Goal: Task Accomplishment & Management: Manage account settings

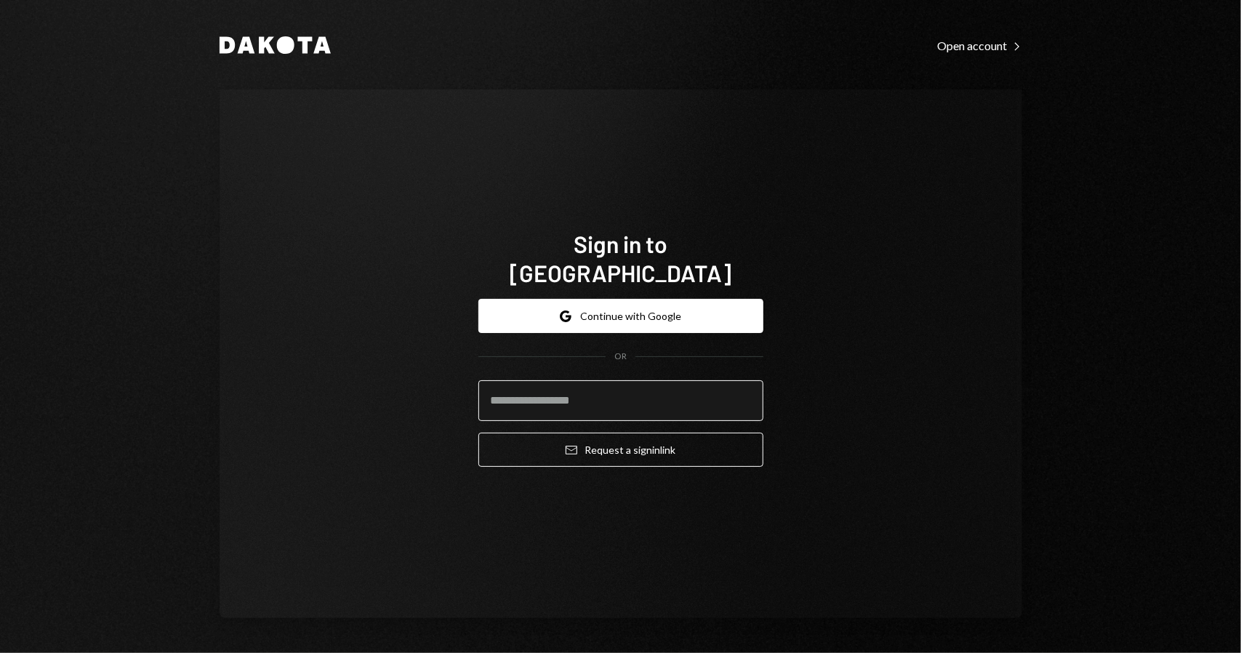
click at [661, 402] on input "email" at bounding box center [620, 400] width 285 height 41
type input "**********"
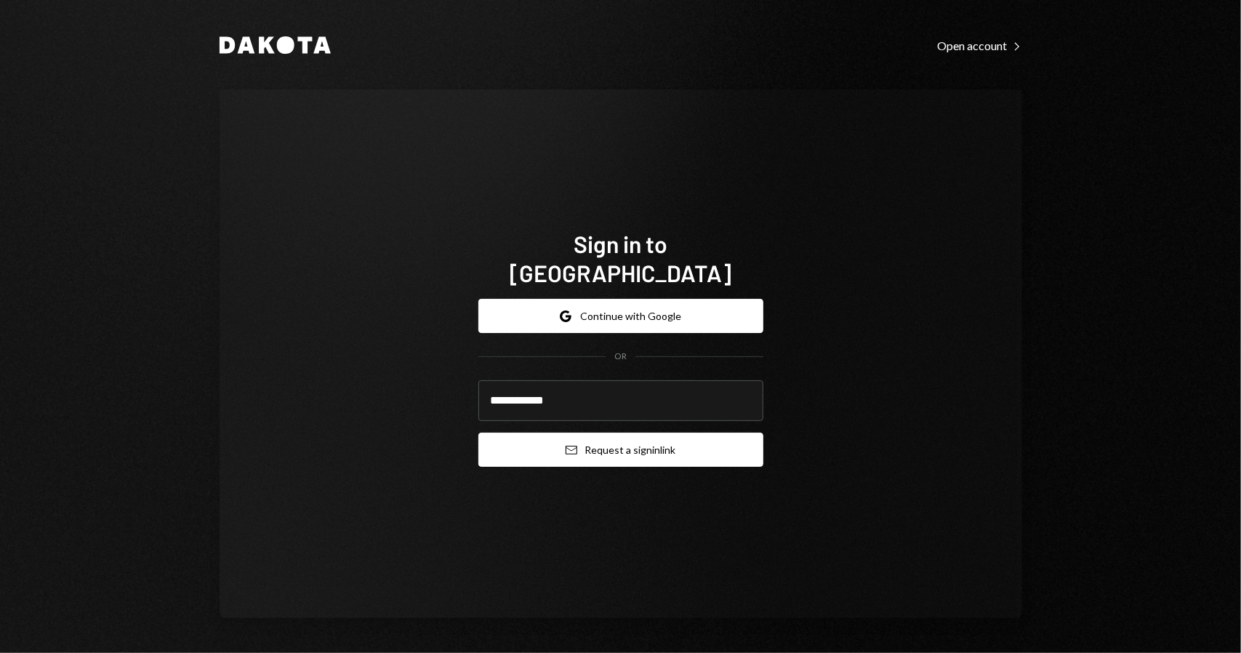
click at [627, 440] on button "Email Request a sign in link" at bounding box center [620, 450] width 285 height 34
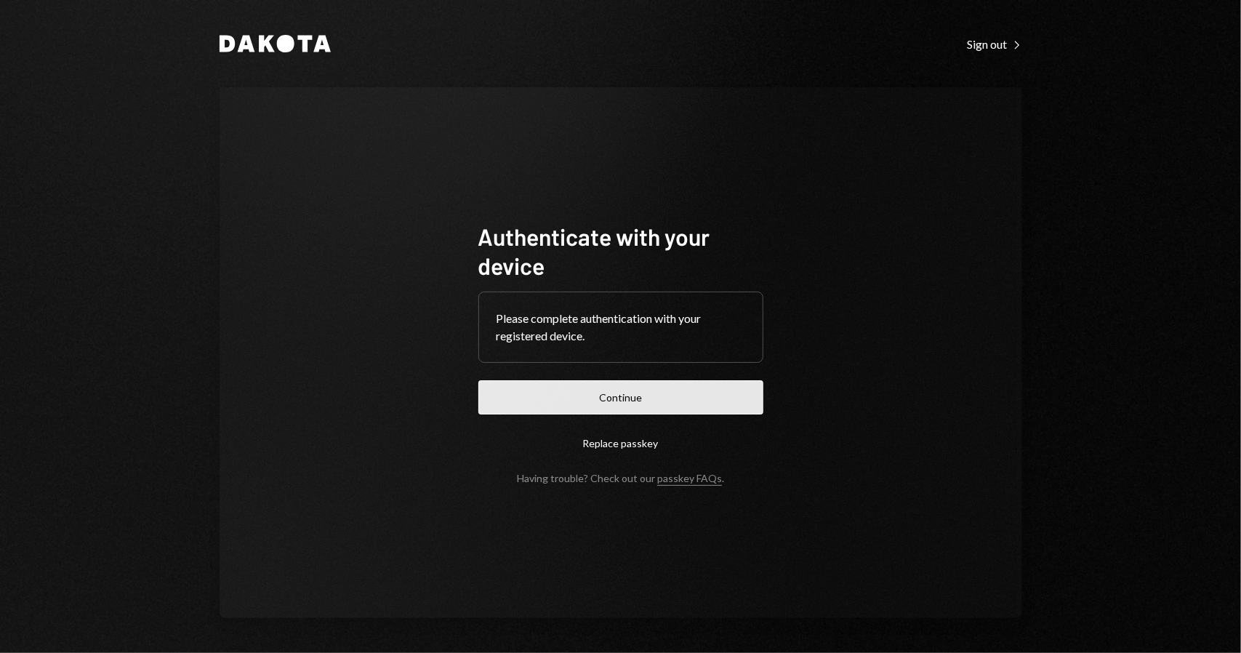
click at [595, 406] on button "Continue" at bounding box center [620, 397] width 285 height 34
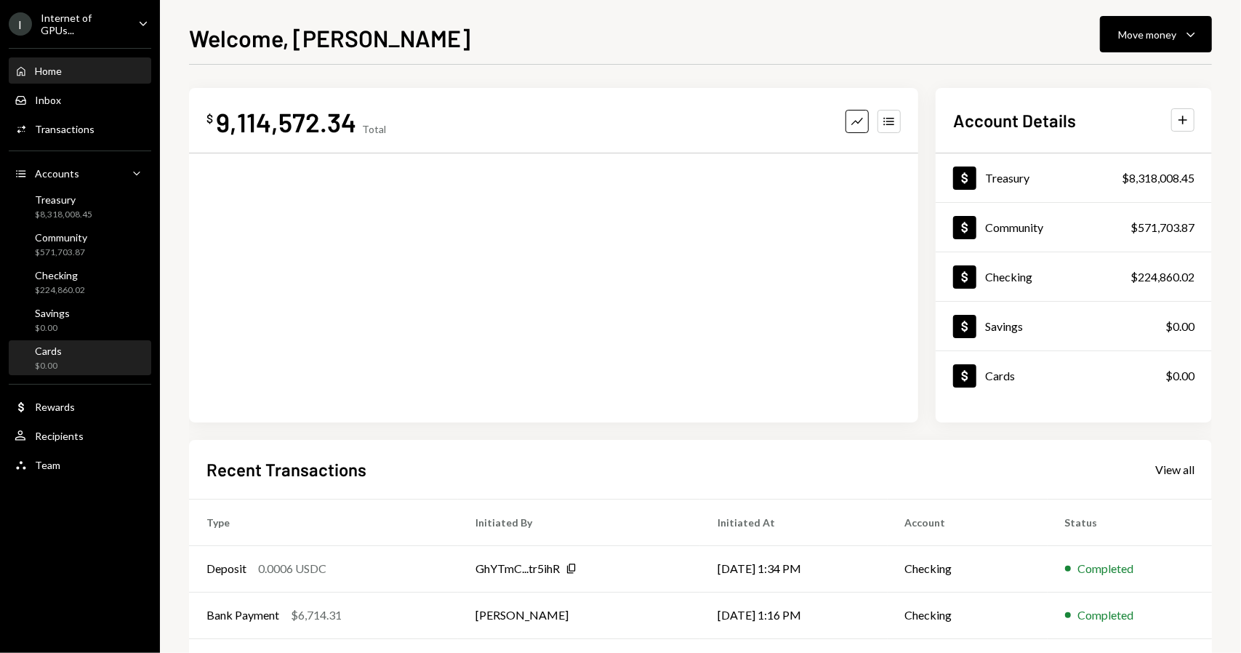
click at [74, 357] on div "Cards $0.00" at bounding box center [80, 359] width 131 height 28
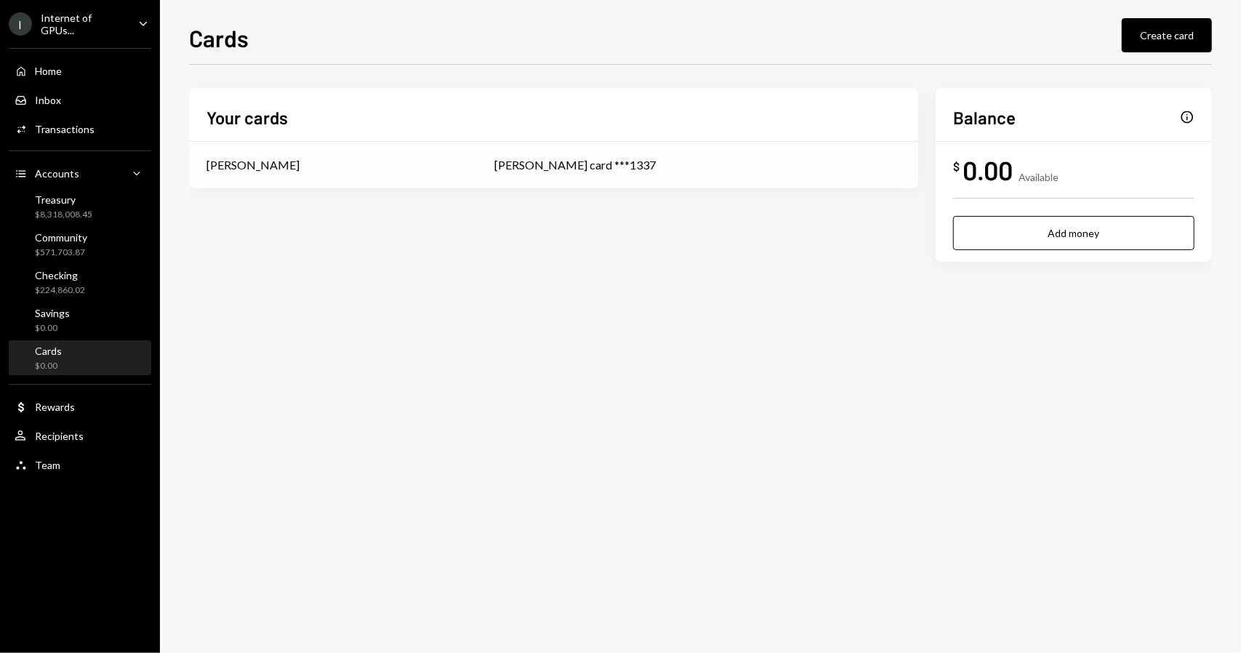
click at [563, 166] on div "[PERSON_NAME] card ***1337" at bounding box center [697, 164] width 406 height 17
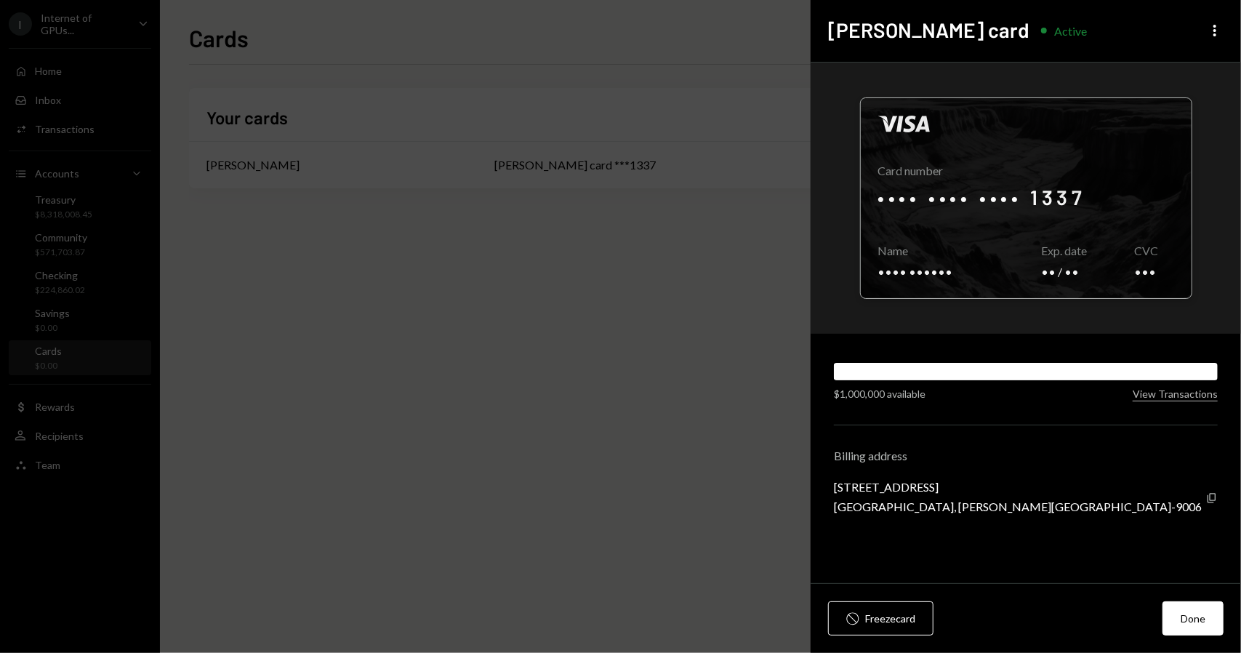
click at [986, 240] on div at bounding box center [1026, 198] width 331 height 200
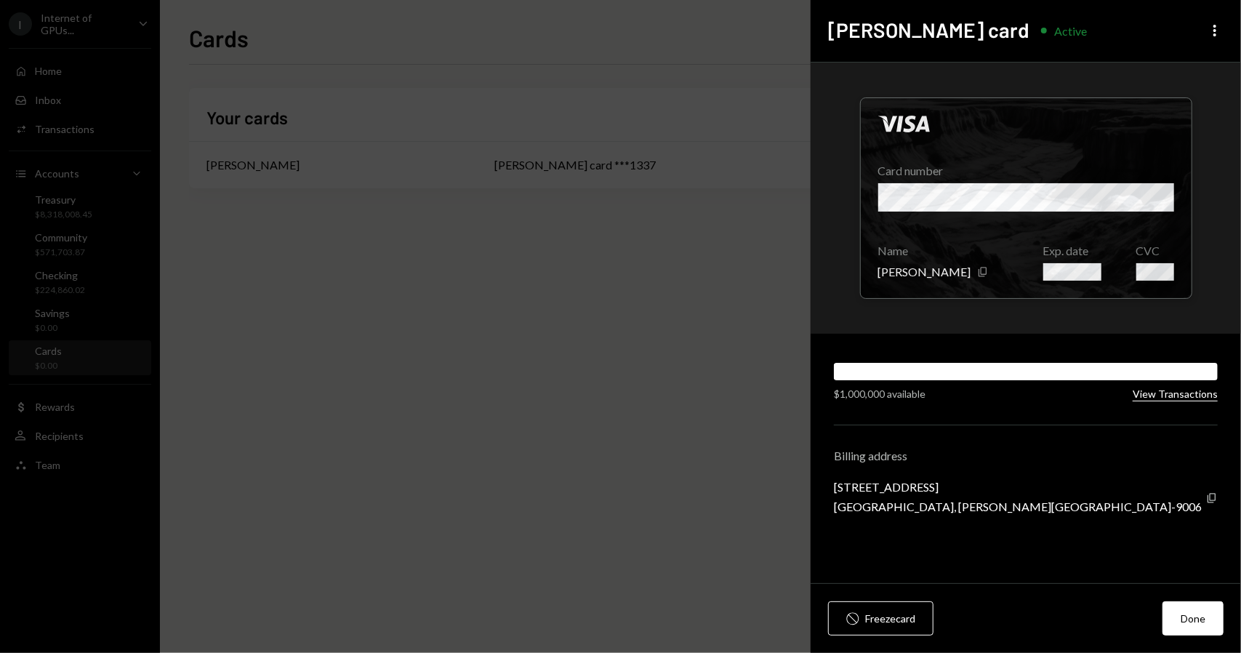
click at [1166, 393] on button "View Transactions" at bounding box center [1175, 394] width 85 height 14
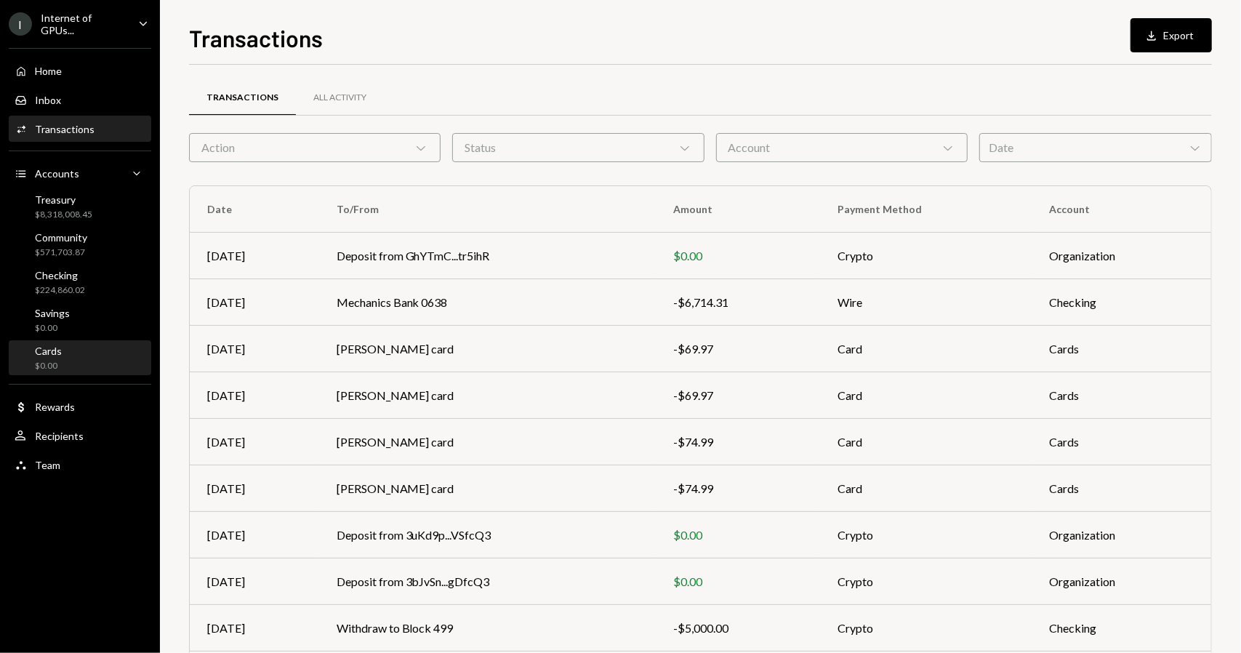
click at [58, 351] on div "Cards" at bounding box center [48, 351] width 27 height 12
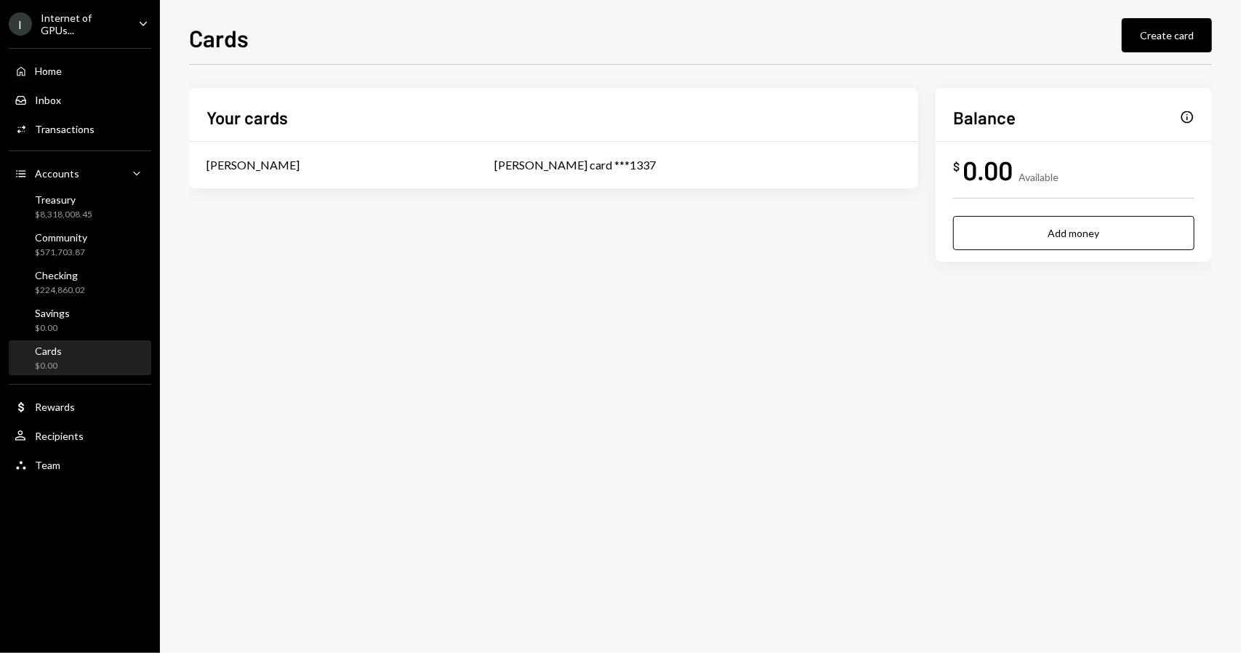
click at [1190, 118] on div "Info" at bounding box center [1187, 117] width 15 height 15
click at [1180, 118] on div "Info" at bounding box center [1187, 117] width 15 height 15
click at [1185, 118] on div "Info" at bounding box center [1187, 117] width 15 height 15
drag, startPoint x: 1061, startPoint y: 172, endPoint x: 1023, endPoint y: 174, distance: 38.6
click at [1023, 174] on div "$ 0.00 Available" at bounding box center [1073, 169] width 241 height 33
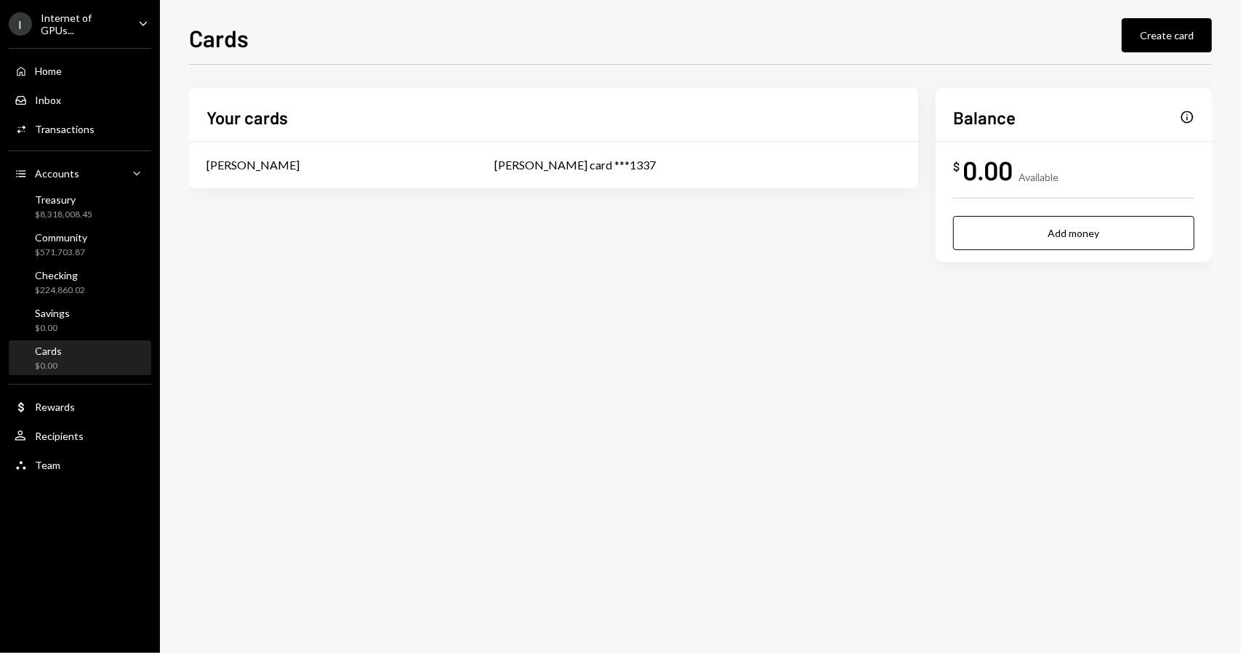
click at [1189, 119] on div "Info" at bounding box center [1187, 117] width 15 height 15
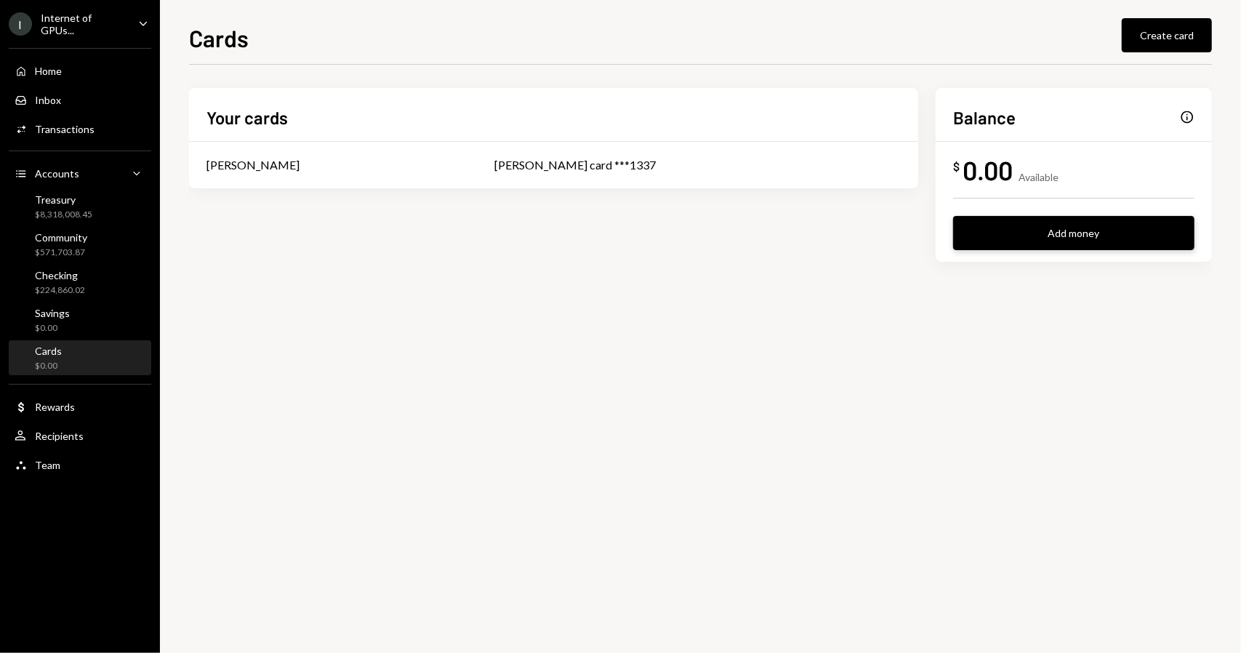
click at [1038, 233] on button "Add money" at bounding box center [1073, 233] width 241 height 34
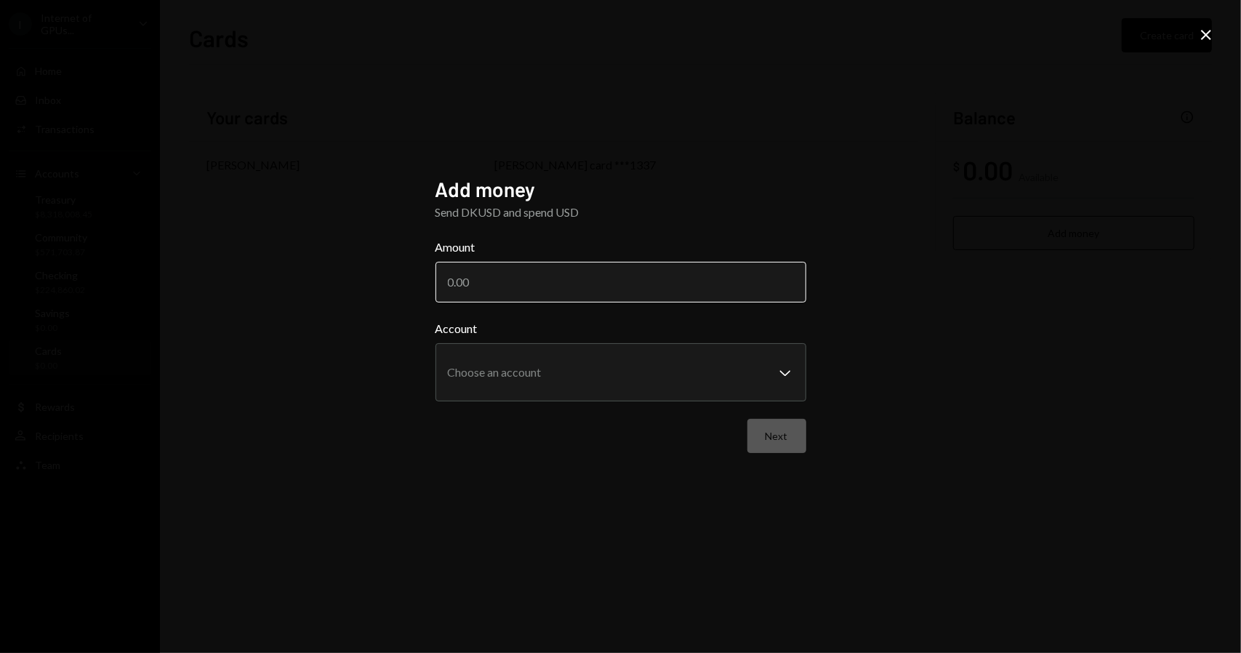
click at [627, 286] on input "Amount" at bounding box center [620, 282] width 371 height 41
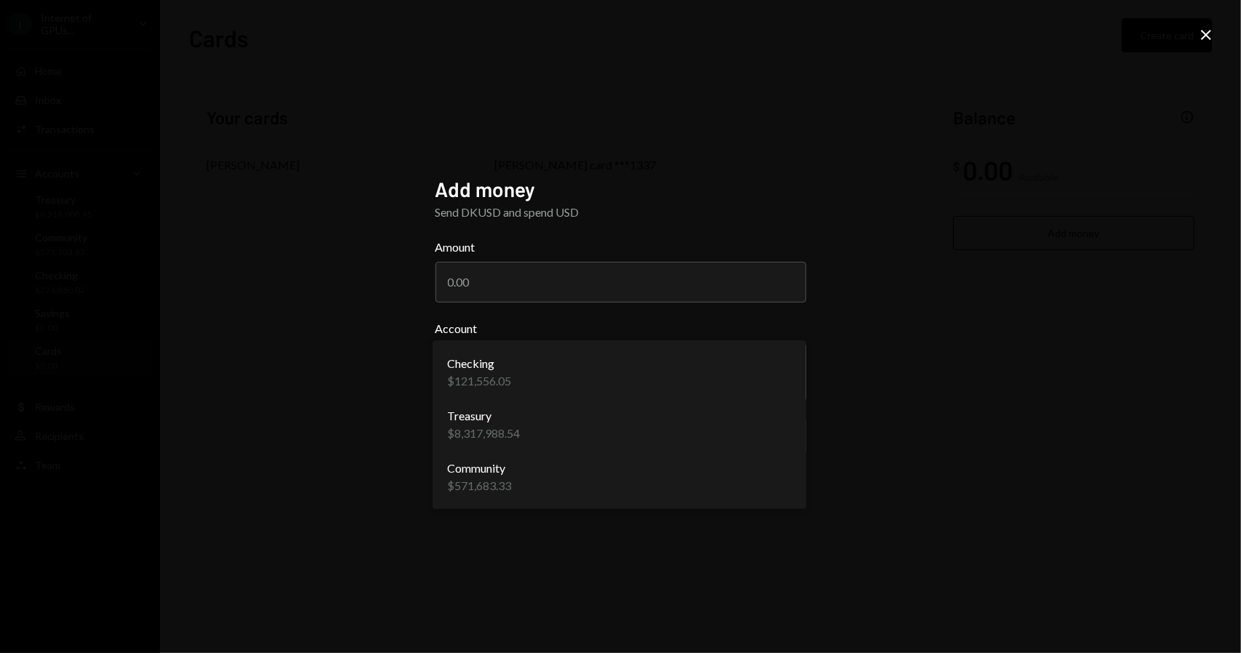
click at [638, 377] on body "**********" at bounding box center [620, 326] width 1241 height 653
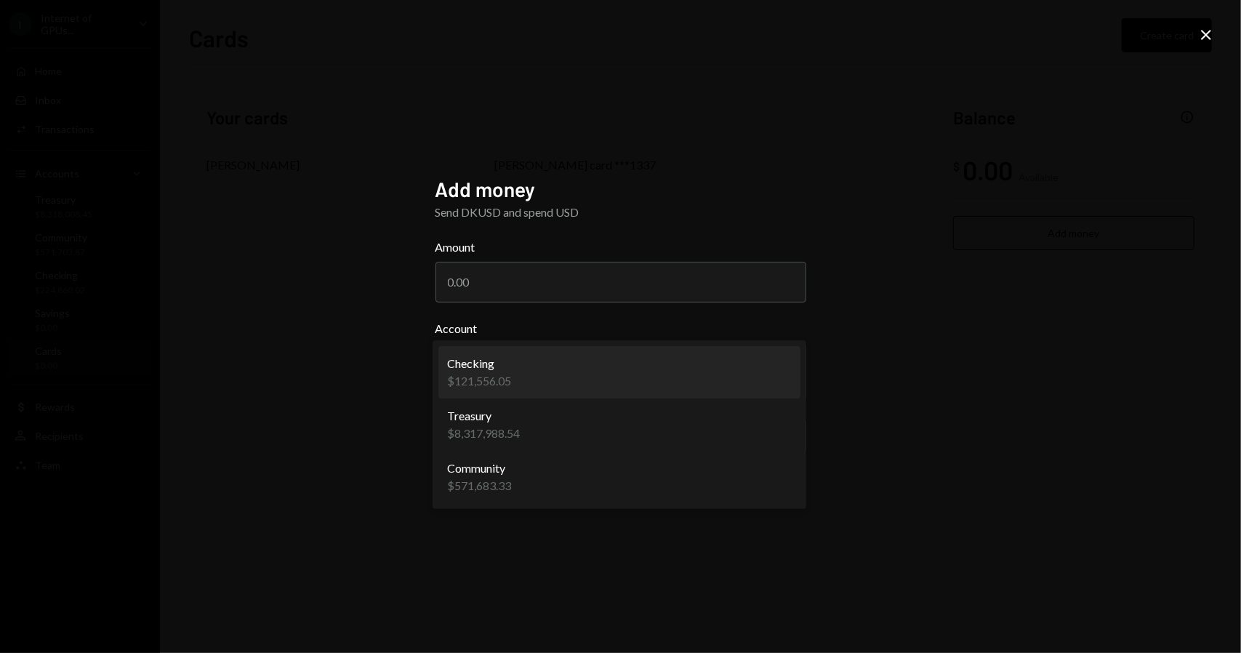
select select "**********"
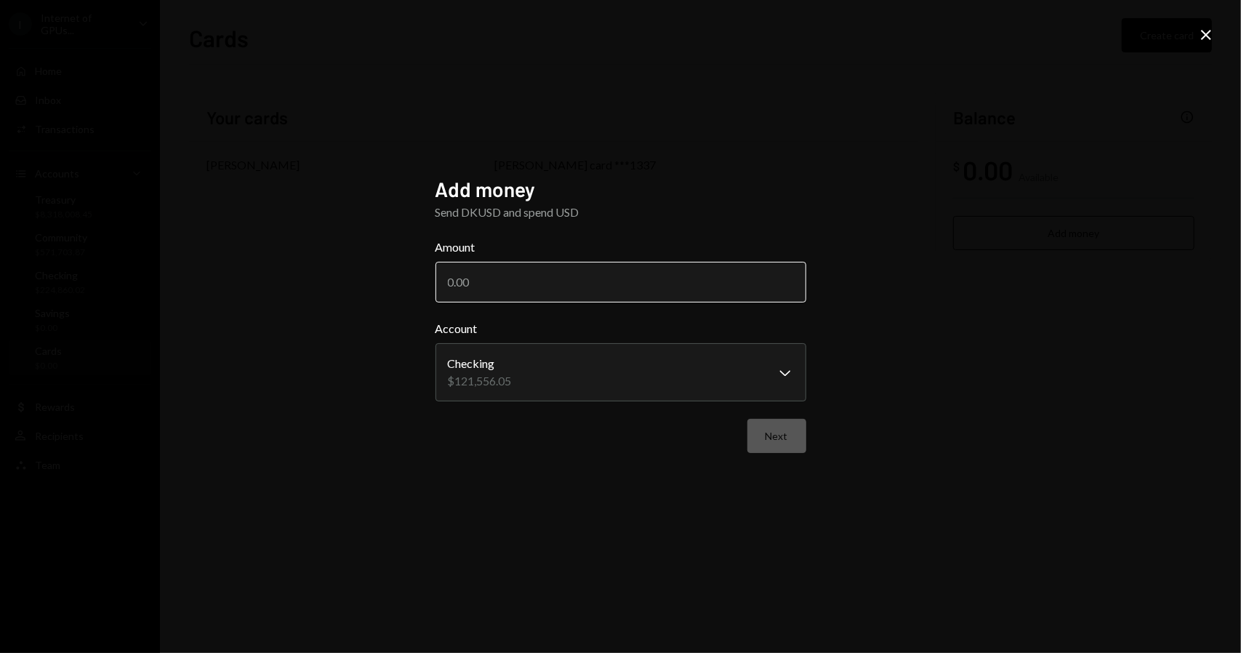
click at [501, 286] on input "Amount" at bounding box center [620, 282] width 371 height 41
type input "1000"
click at [772, 436] on button "Next" at bounding box center [776, 436] width 59 height 34
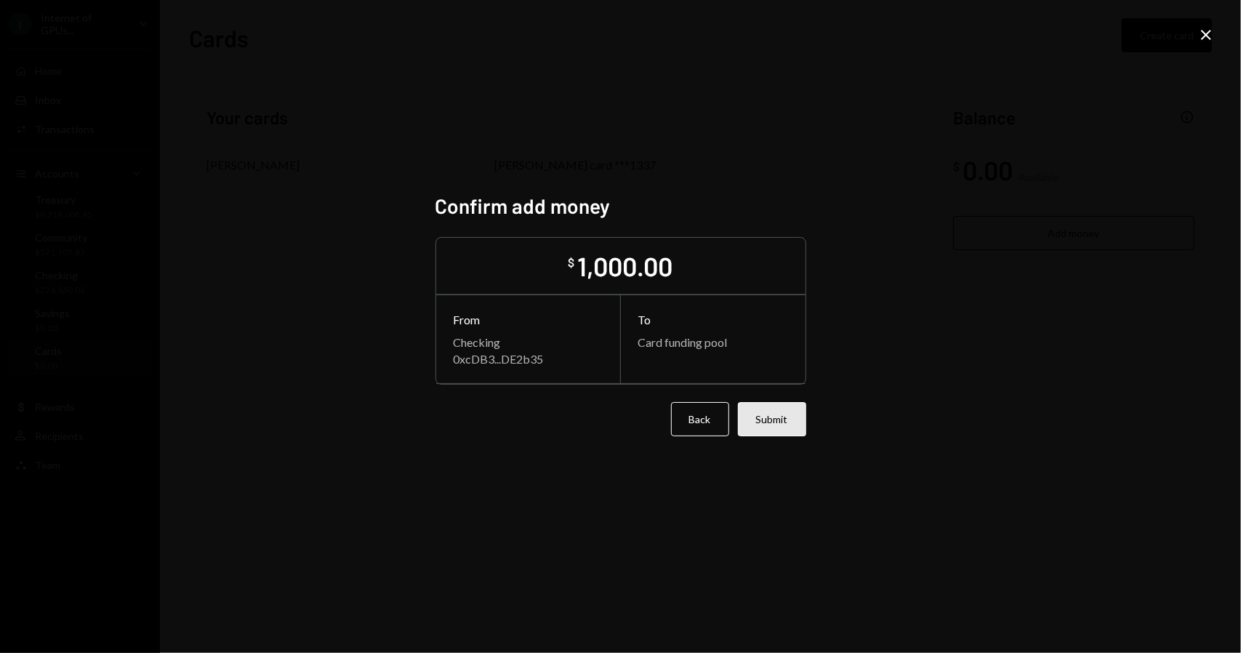
click at [781, 421] on button "Submit" at bounding box center [772, 419] width 68 height 34
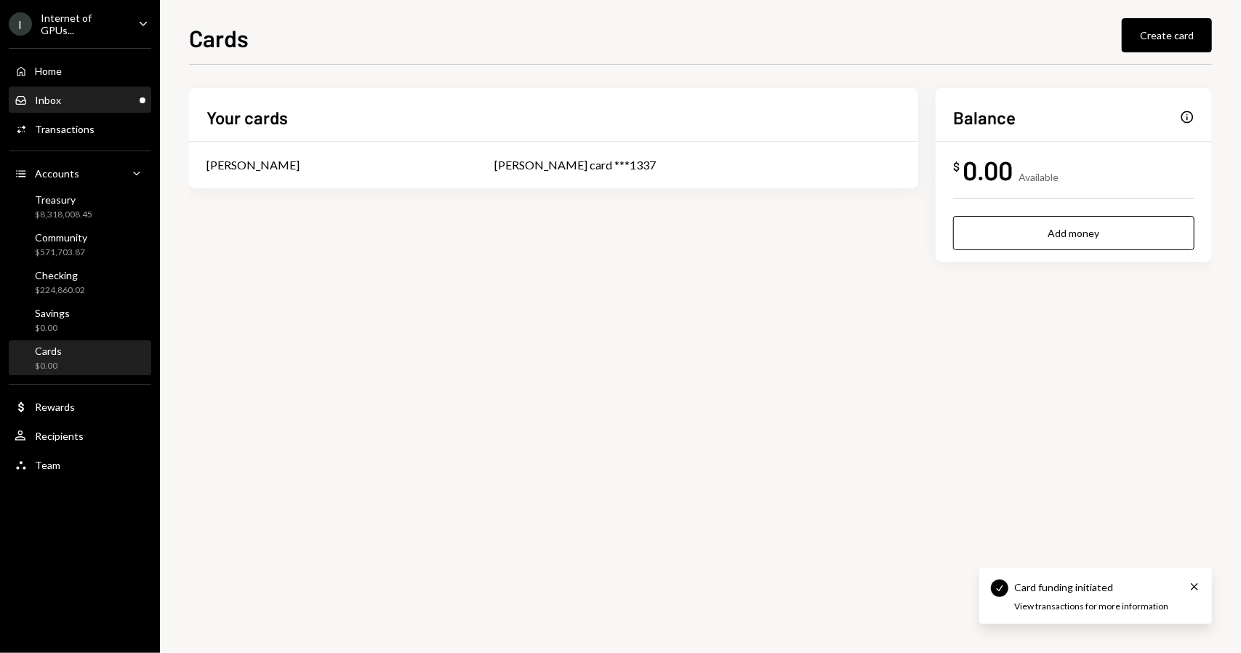
click at [117, 103] on div "Inbox Inbox" at bounding box center [80, 100] width 131 height 13
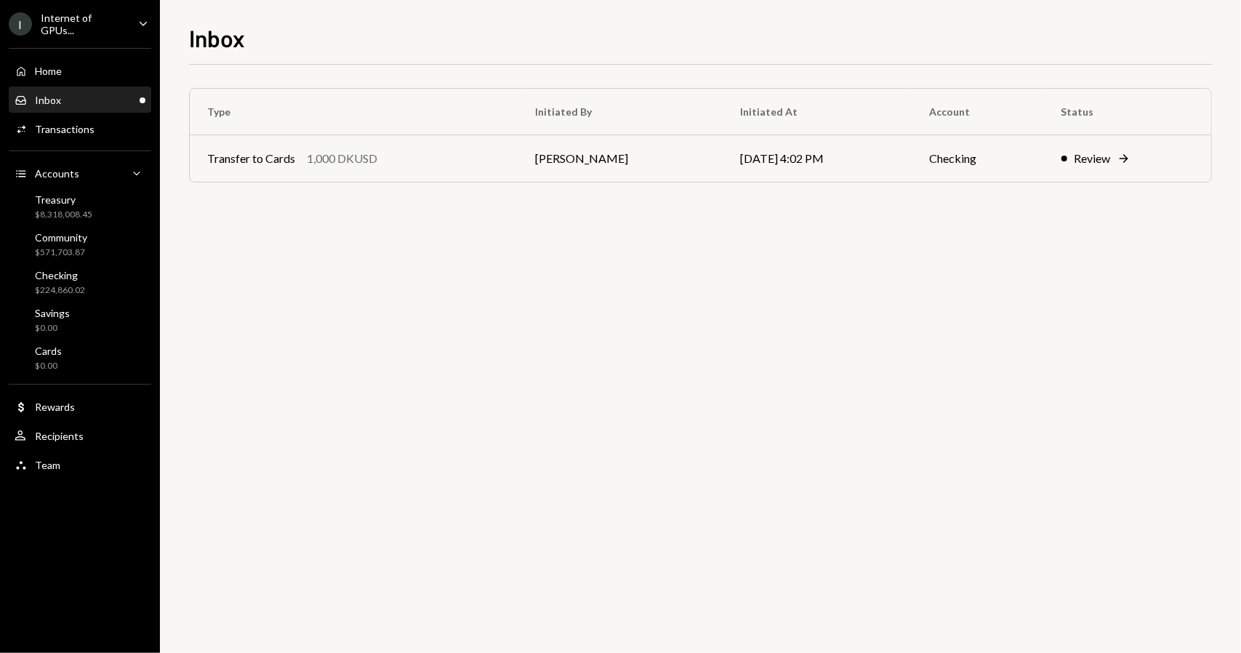
click at [108, 105] on div "Inbox Inbox" at bounding box center [80, 100] width 131 height 25
